Goal: Information Seeking & Learning: Learn about a topic

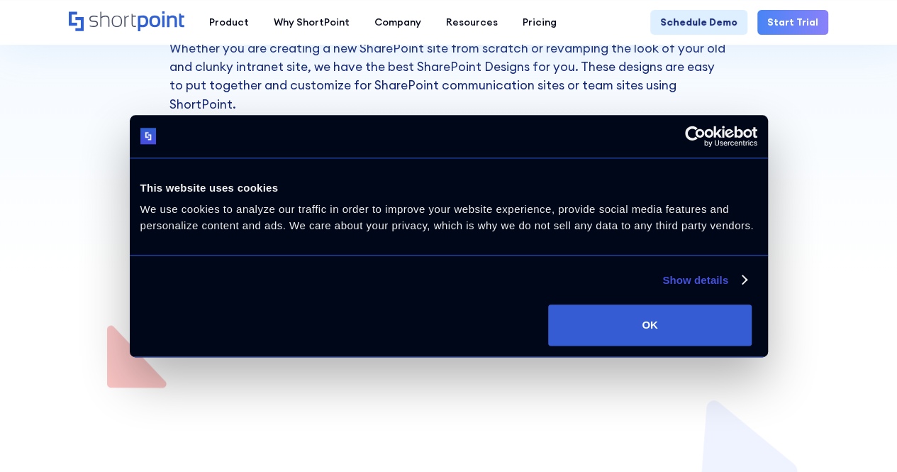
scroll to position [472, 0]
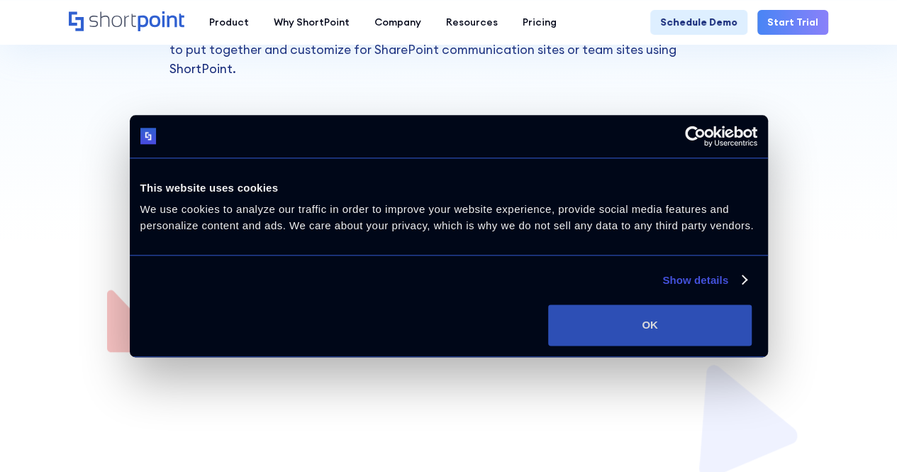
click at [752, 346] on button "OK" at bounding box center [650, 324] width 204 height 41
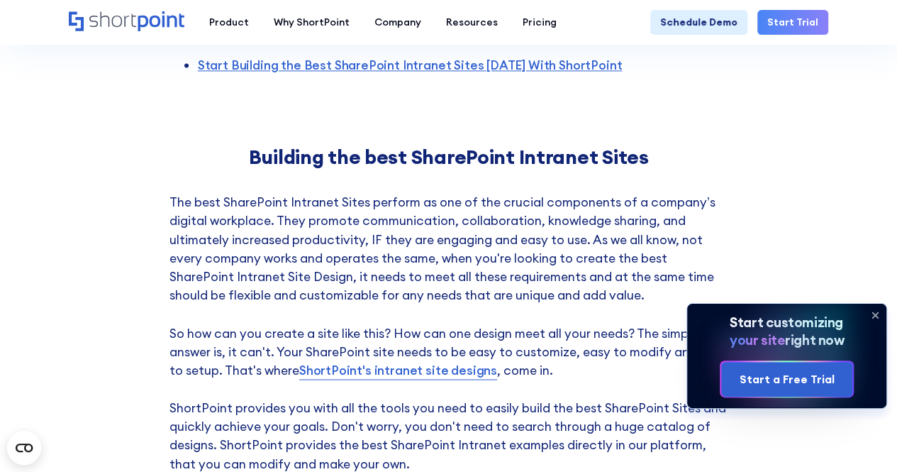
scroll to position [1064, 0]
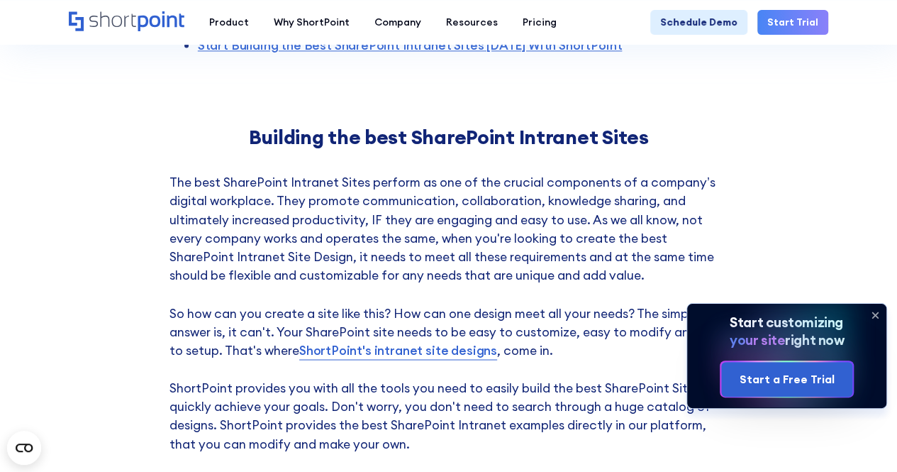
click at [874, 309] on icon at bounding box center [875, 315] width 23 height 23
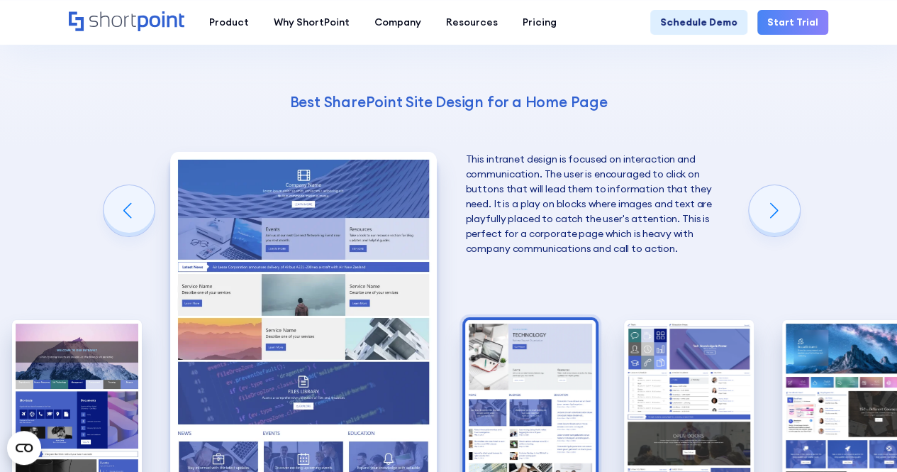
scroll to position [2483, 0]
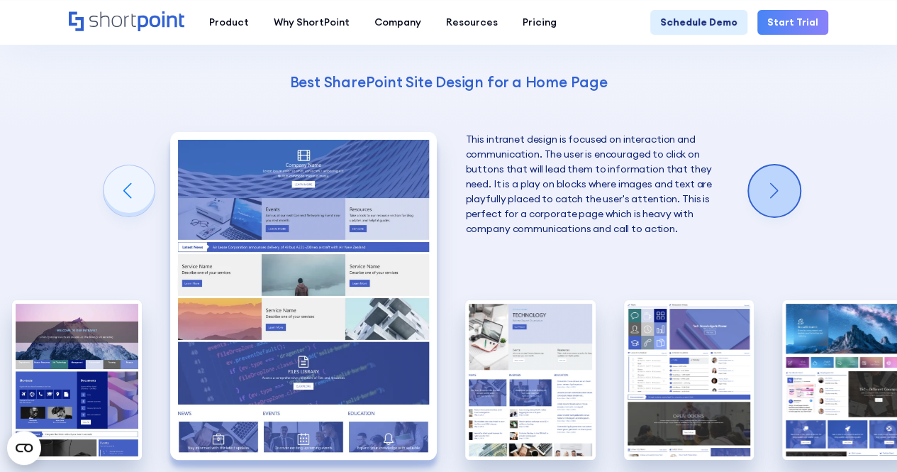
click at [795, 175] on div "Next slide" at bounding box center [774, 190] width 51 height 51
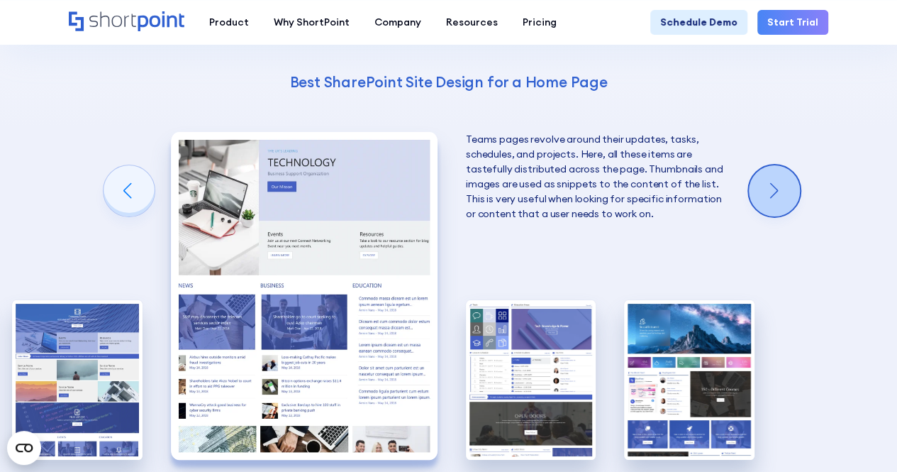
click at [780, 177] on div "Next slide" at bounding box center [774, 190] width 51 height 51
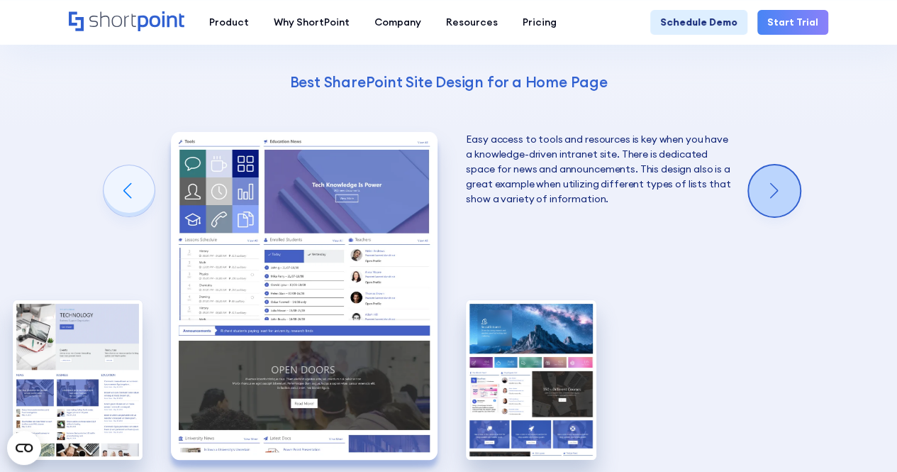
click at [780, 177] on div "Next slide" at bounding box center [774, 190] width 51 height 51
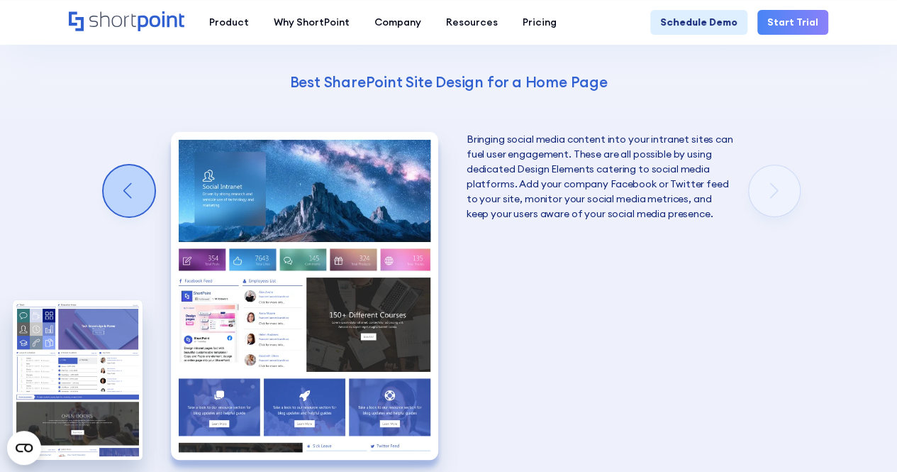
click at [131, 174] on div "Previous slide" at bounding box center [129, 190] width 51 height 51
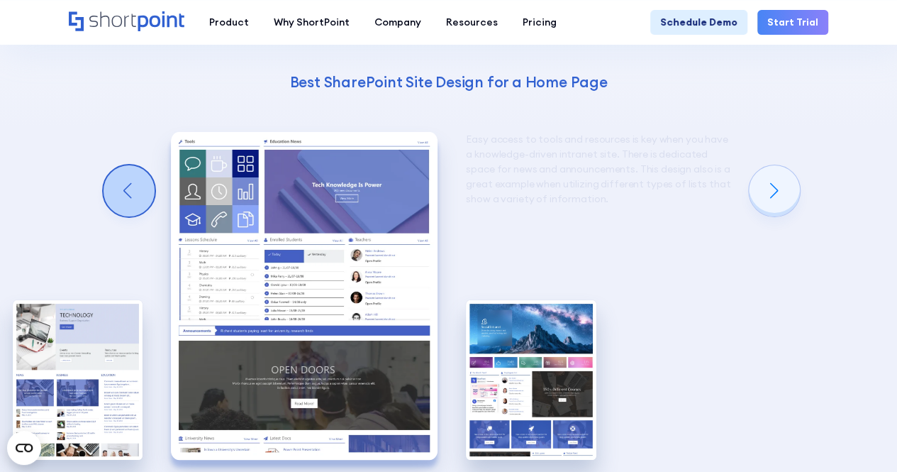
click at [131, 174] on div "Previous slide" at bounding box center [129, 190] width 51 height 51
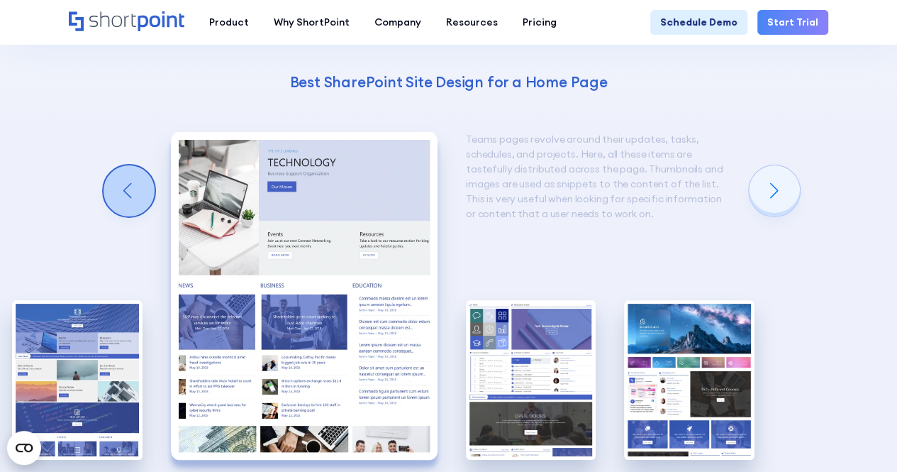
click at [131, 174] on div "Previous slide" at bounding box center [129, 190] width 51 height 51
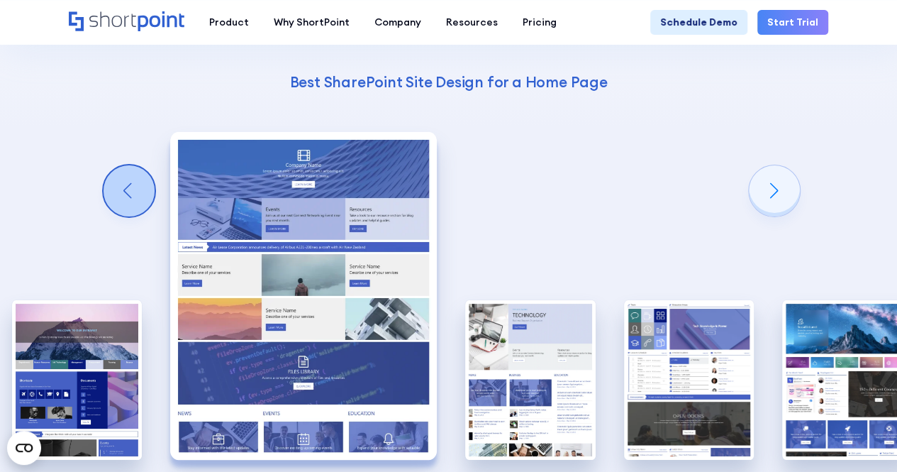
click at [131, 174] on div "Previous slide" at bounding box center [129, 190] width 51 height 51
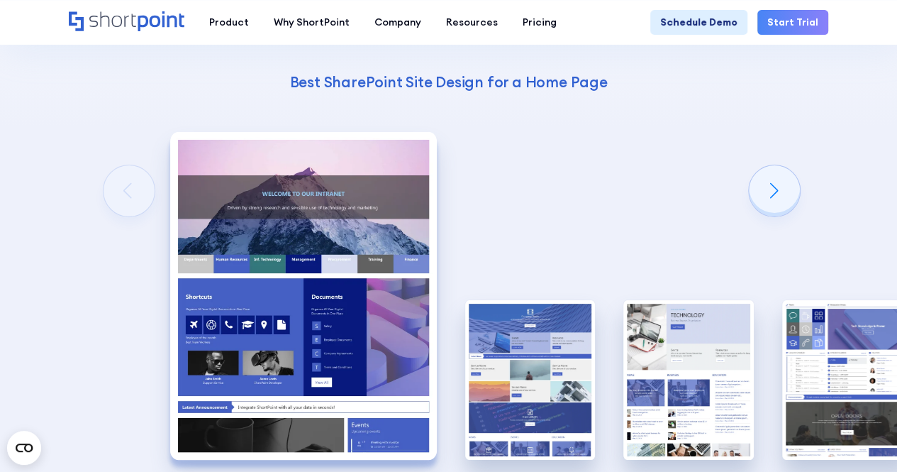
click at [131, 174] on div "The Best SharePoint Site Designs Here are some of the best SharePoint Site Desi…" at bounding box center [448, 199] width 897 height 848
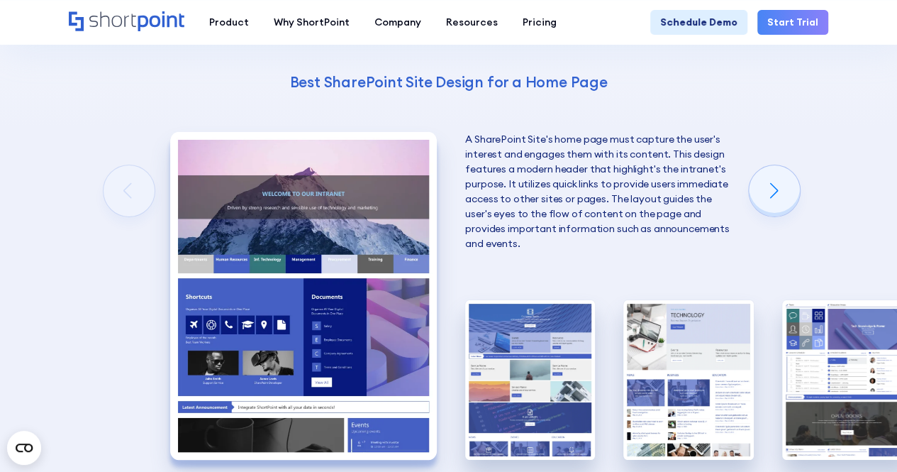
click at [258, 297] on img "1 / 5" at bounding box center [303, 296] width 267 height 328
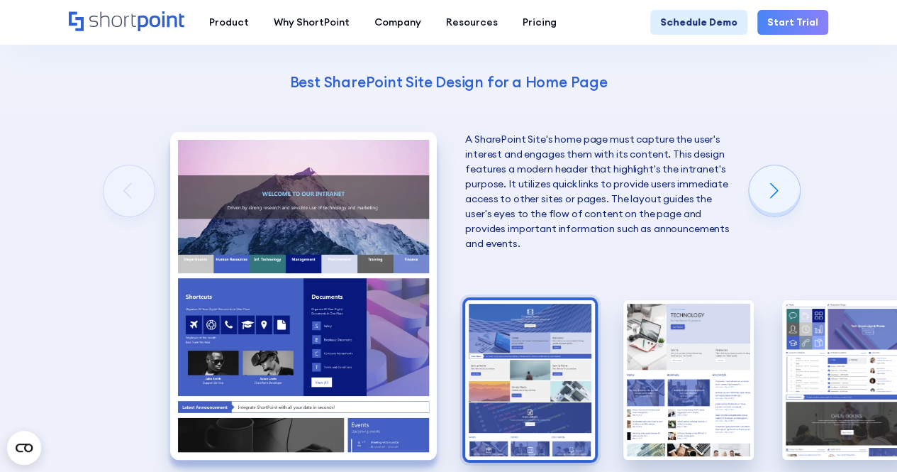
click at [504, 351] on img "2 / 5" at bounding box center [530, 380] width 130 height 160
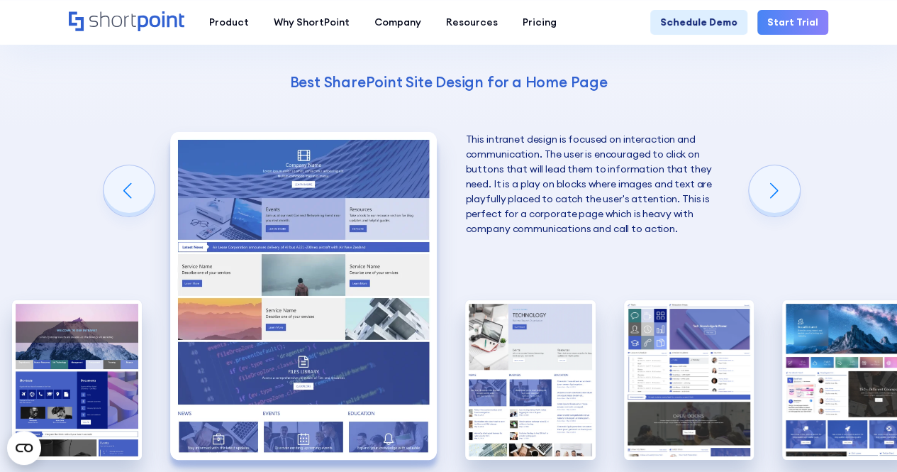
click at [504, 351] on img "3 / 5" at bounding box center [530, 380] width 130 height 160
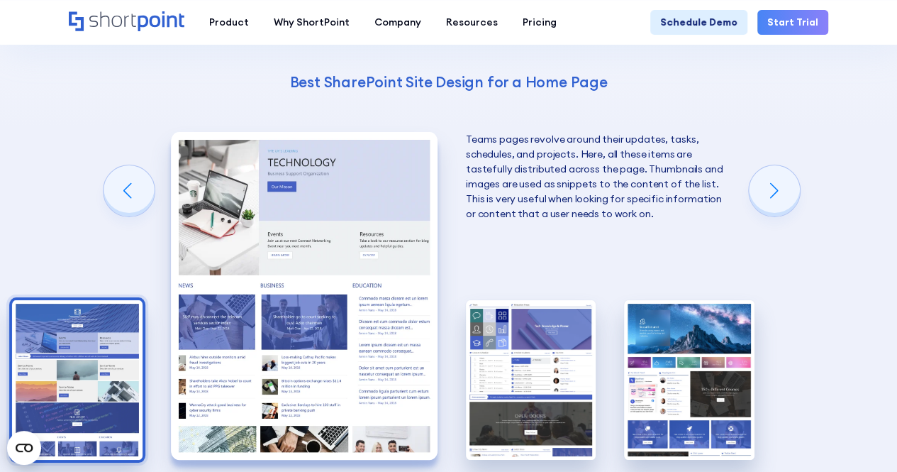
click at [122, 384] on img "2 / 5" at bounding box center [77, 380] width 130 height 160
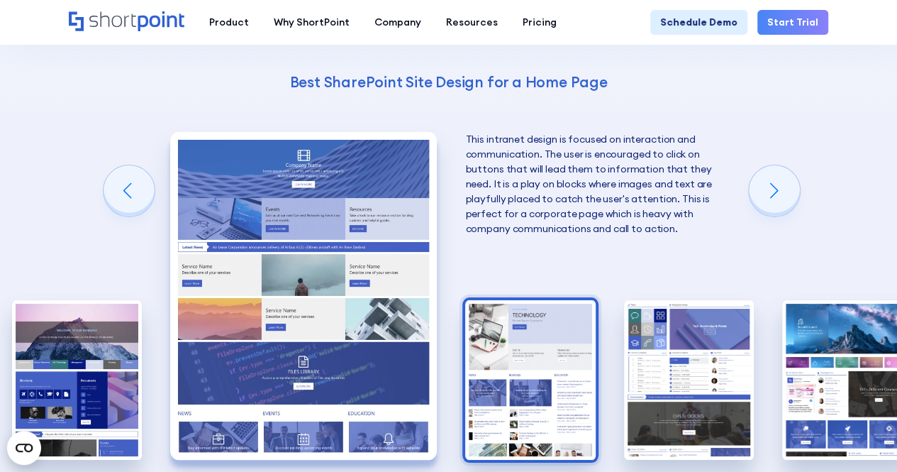
click at [535, 336] on img "3 / 5" at bounding box center [530, 380] width 130 height 160
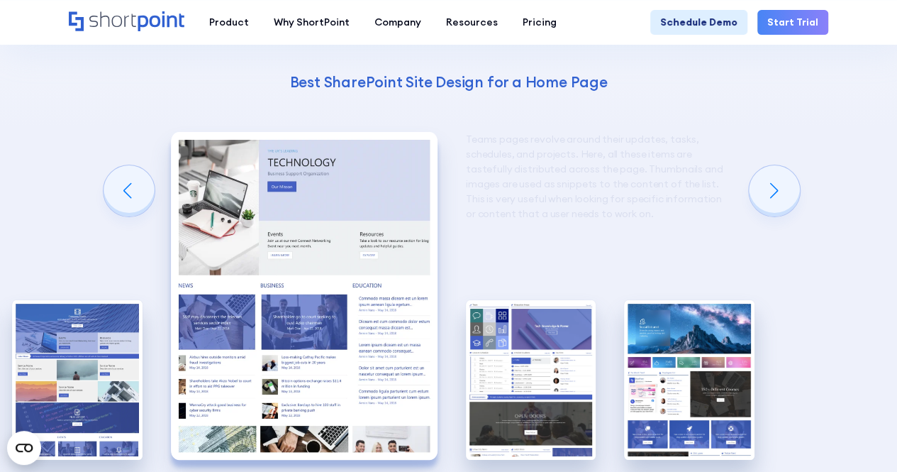
click at [535, 336] on img "4 / 5" at bounding box center [531, 380] width 130 height 160
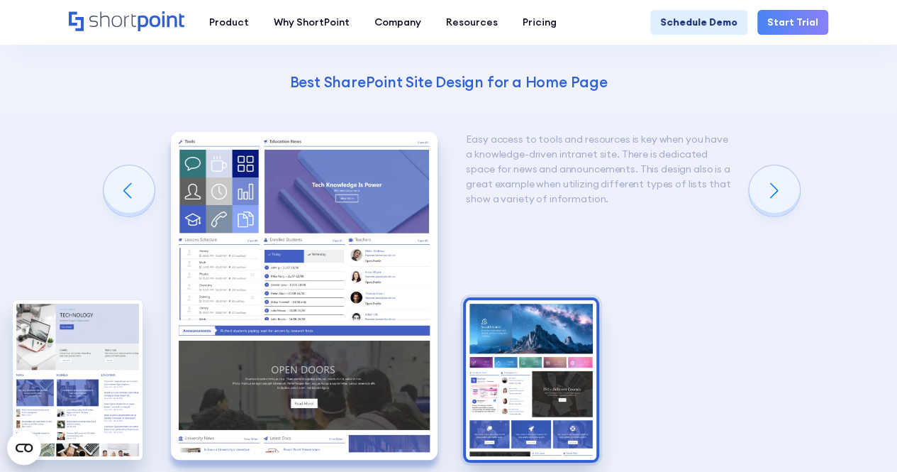
click at [543, 338] on img "5 / 5" at bounding box center [531, 380] width 130 height 160
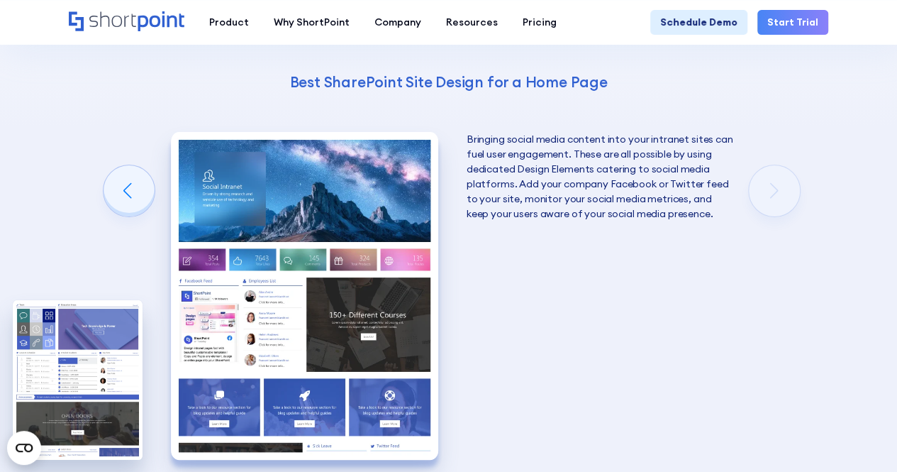
click at [732, 272] on div "The Best SharePoint Site Designs Here are some of the best SharePoint Site Desi…" at bounding box center [448, 199] width 897 height 848
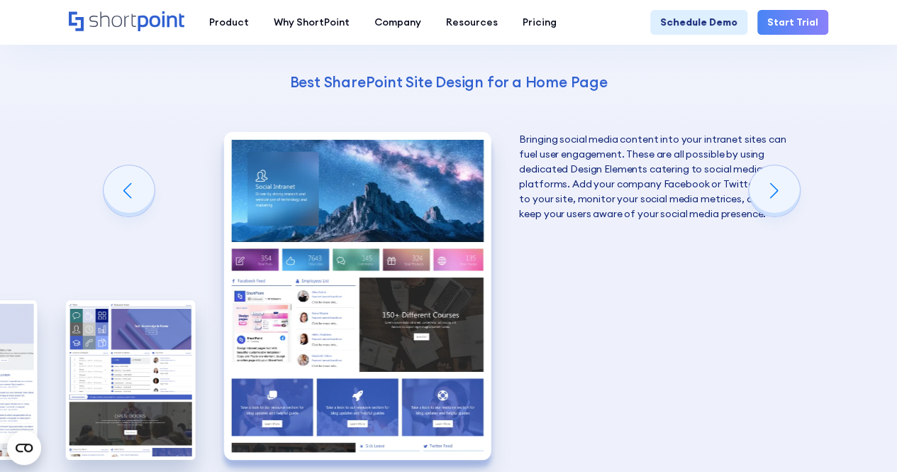
click at [746, 148] on p "Bringing social media content into your intranet sites can fuel user engagement…" at bounding box center [652, 176] width 267 height 89
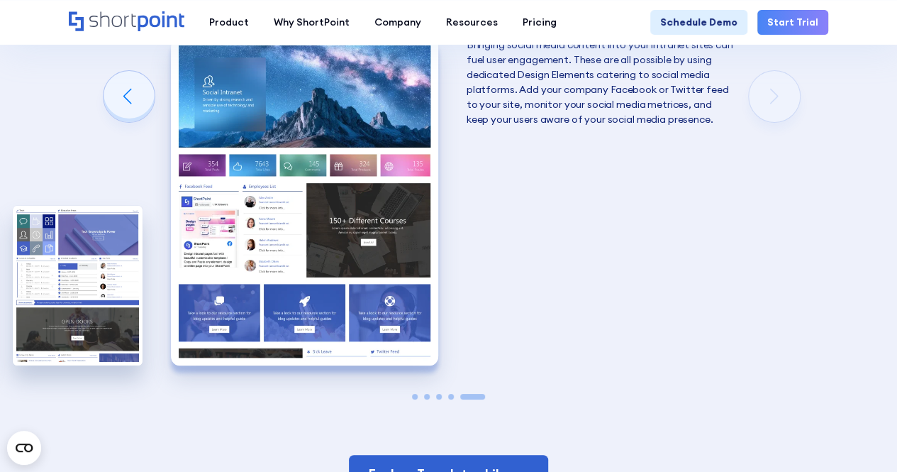
scroll to position [2651, 0]
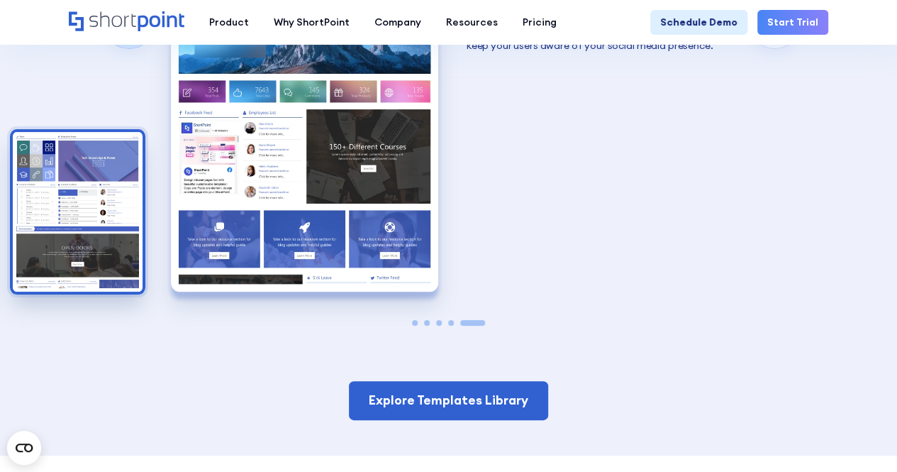
click at [112, 201] on img "4 / 5" at bounding box center [78, 212] width 130 height 160
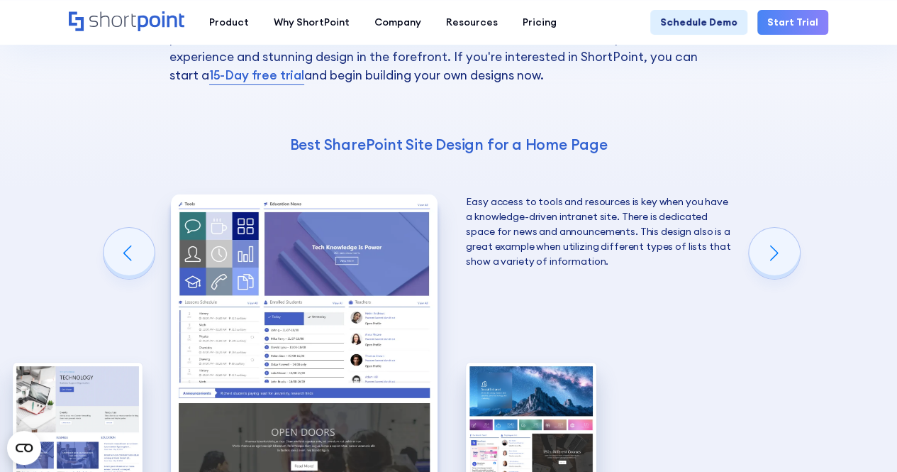
scroll to position [2415, 0]
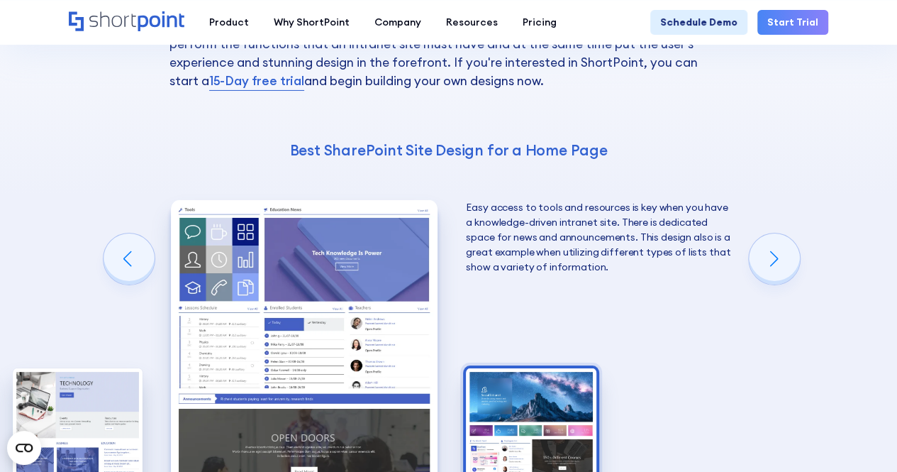
click at [506, 370] on img "5 / 5" at bounding box center [531, 448] width 130 height 160
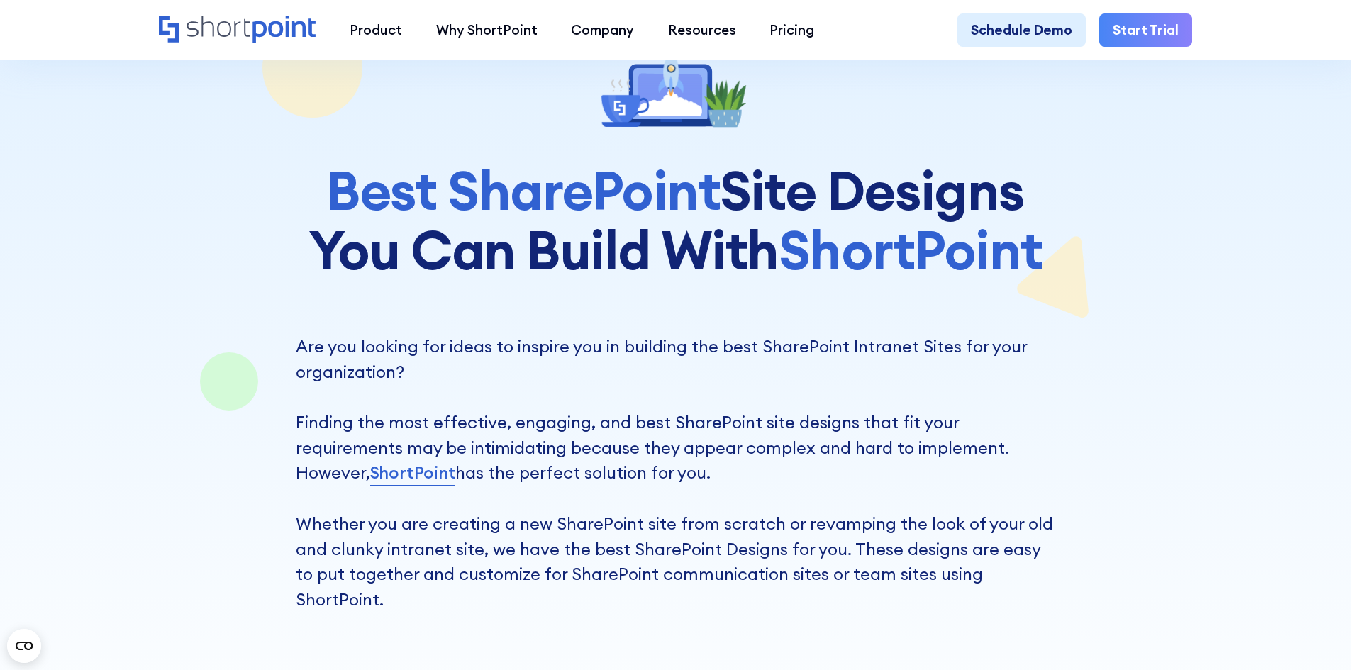
scroll to position [0, 0]
